Goal: Navigation & Orientation: Find specific page/section

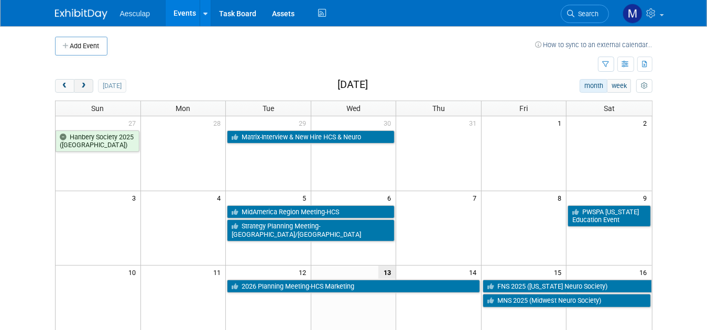
click at [74, 84] on button "next" at bounding box center [83, 86] width 19 height 14
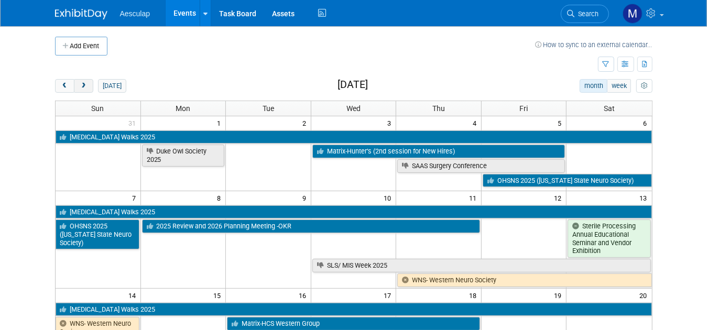
click at [80, 84] on span "next" at bounding box center [84, 86] width 8 height 7
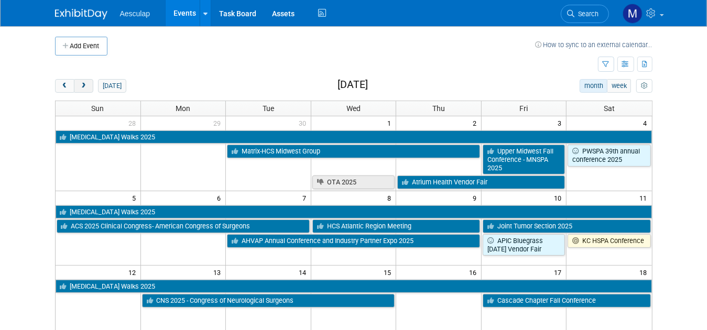
click at [80, 84] on span "next" at bounding box center [84, 86] width 8 height 7
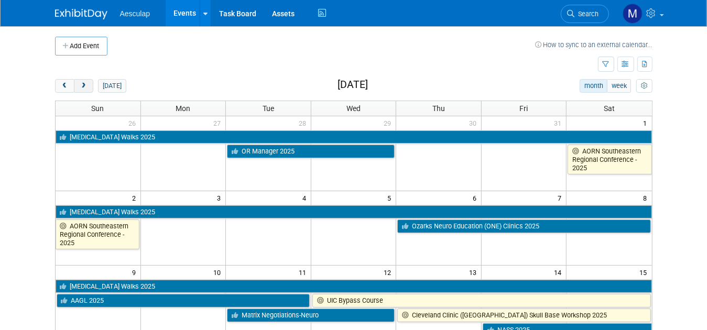
click at [80, 84] on span "next" at bounding box center [84, 86] width 8 height 7
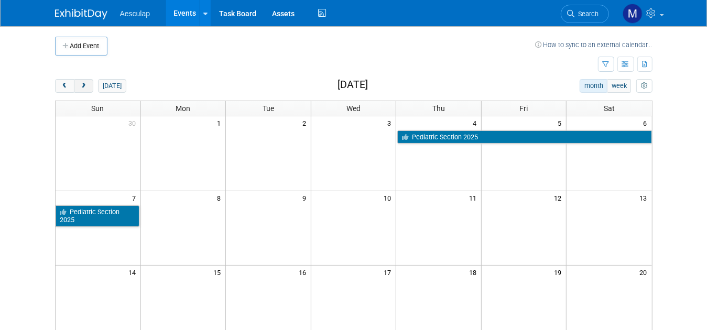
click at [80, 84] on span "next" at bounding box center [84, 86] width 8 height 7
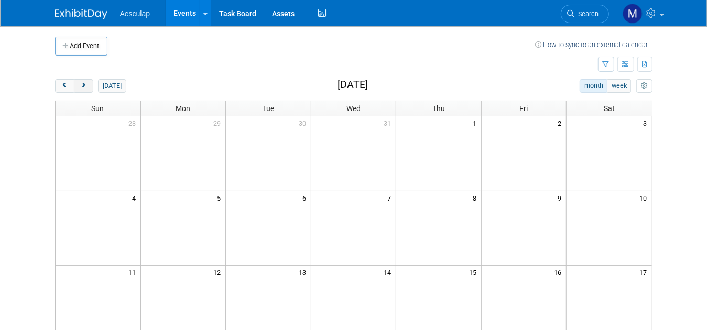
click at [80, 84] on span "next" at bounding box center [84, 86] width 8 height 7
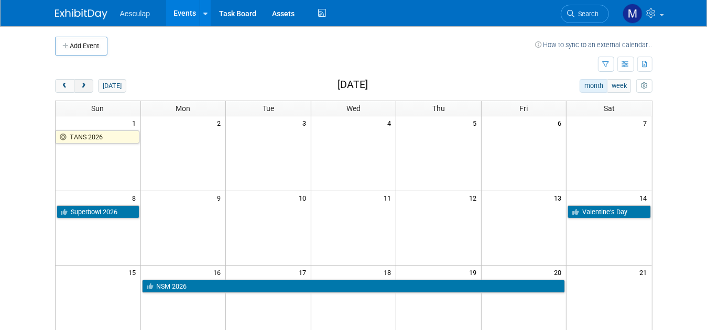
click at [74, 85] on button "next" at bounding box center [83, 86] width 19 height 14
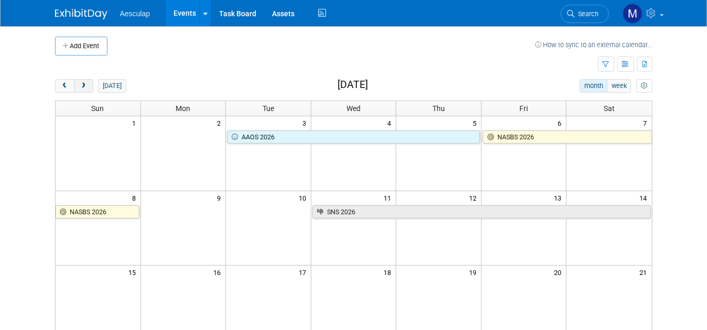
click at [74, 85] on button "next" at bounding box center [83, 86] width 19 height 14
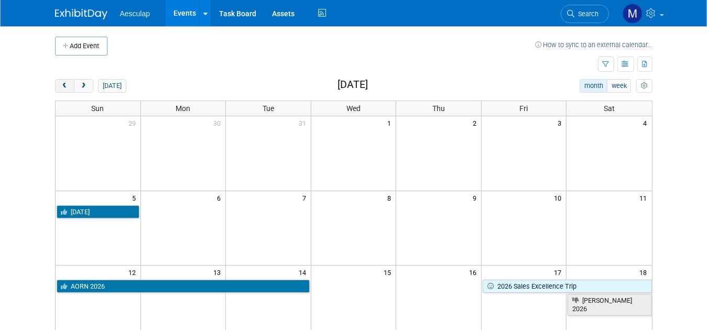
click at [61, 86] on span "prev" at bounding box center [65, 86] width 8 height 7
